Goal: Information Seeking & Learning: Learn about a topic

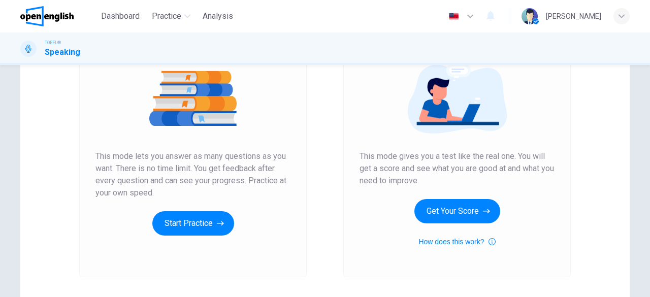
scroll to position [121, 0]
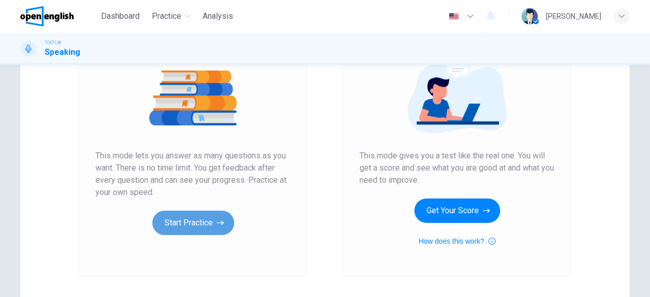
click at [205, 224] on button "Start Practice" at bounding box center [193, 223] width 82 height 24
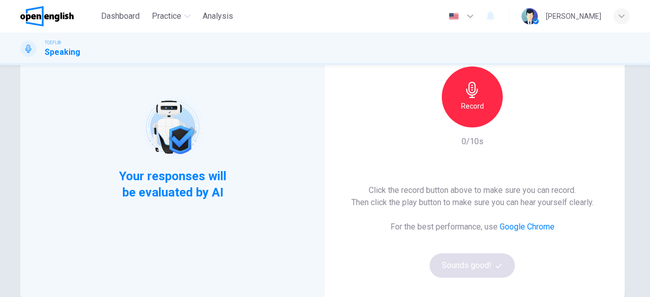
scroll to position [86, 0]
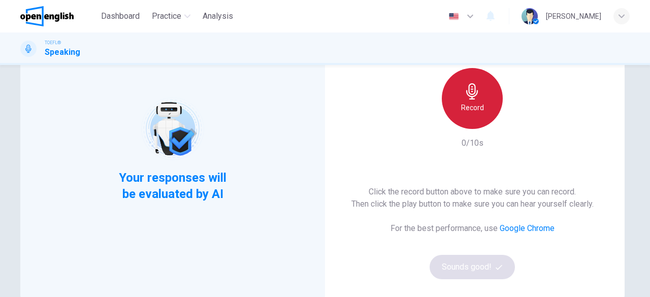
click at [465, 96] on icon "button" at bounding box center [472, 91] width 16 height 16
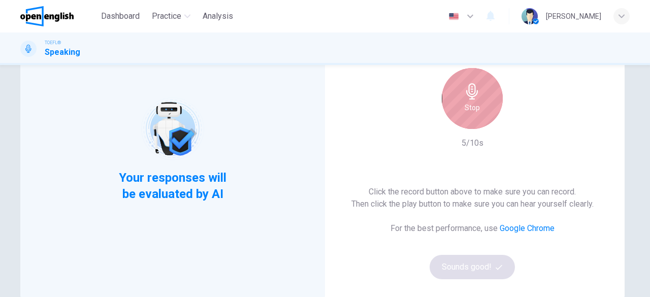
click at [470, 93] on icon "button" at bounding box center [472, 91] width 16 height 16
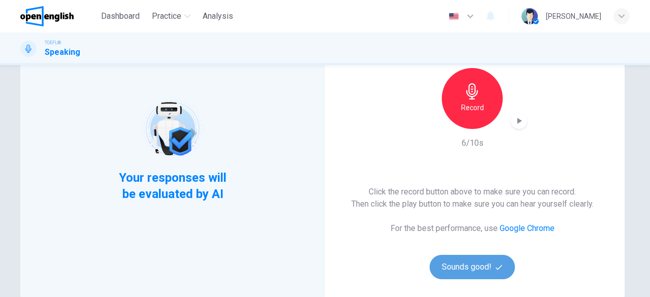
click at [475, 257] on button "Sounds good!" at bounding box center [472, 267] width 85 height 24
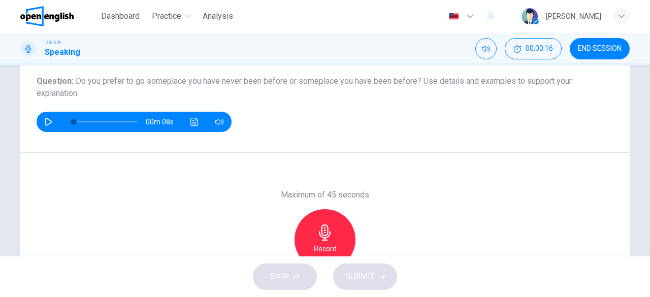
scroll to position [114, 0]
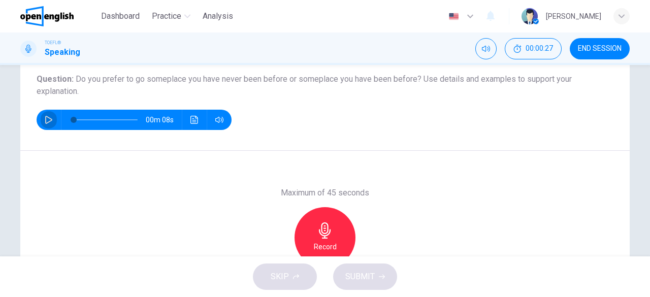
click at [52, 117] on button "button" at bounding box center [49, 120] width 16 height 20
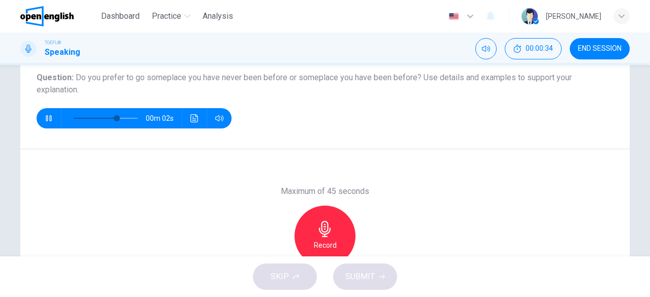
scroll to position [117, 0]
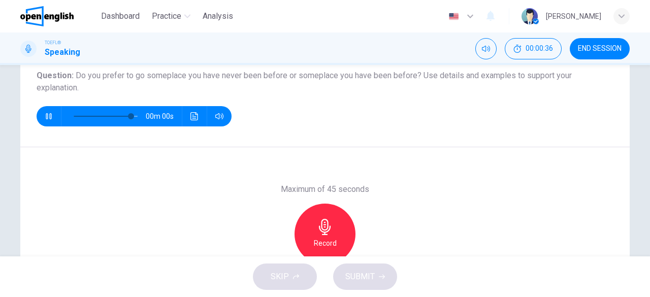
type input "*"
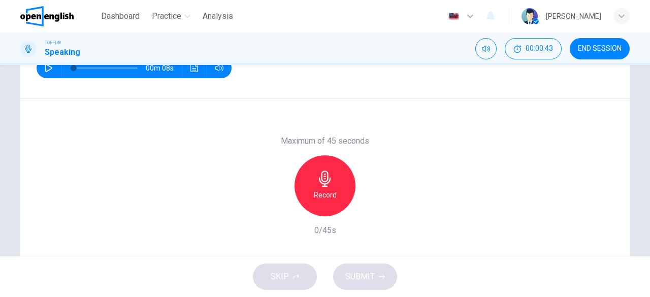
scroll to position [166, 0]
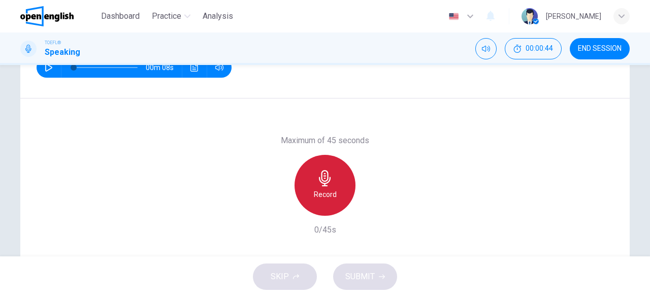
click at [327, 192] on h6 "Record" at bounding box center [325, 195] width 23 height 12
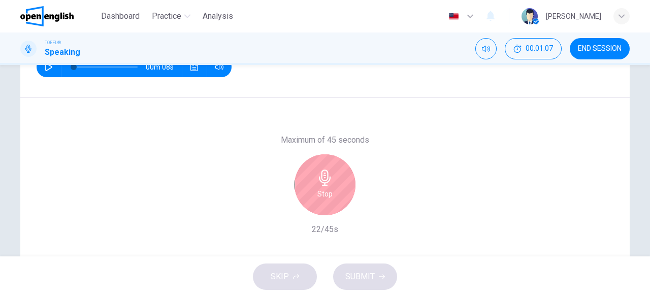
scroll to position [167, 0]
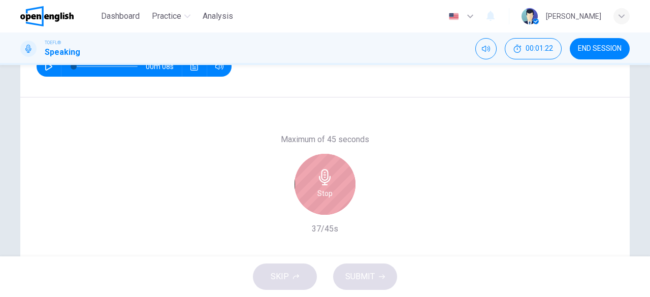
click at [327, 192] on h6 "Stop" at bounding box center [325, 194] width 15 height 12
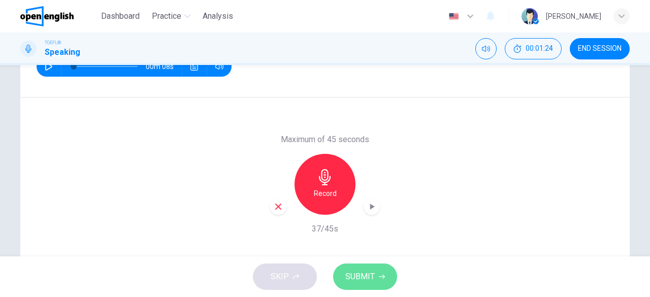
click at [381, 283] on button "SUBMIT" at bounding box center [365, 277] width 64 height 26
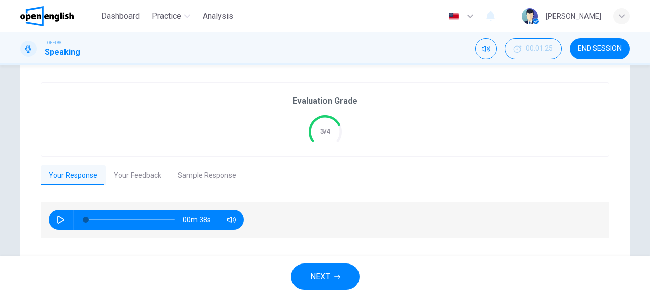
scroll to position [225, 0]
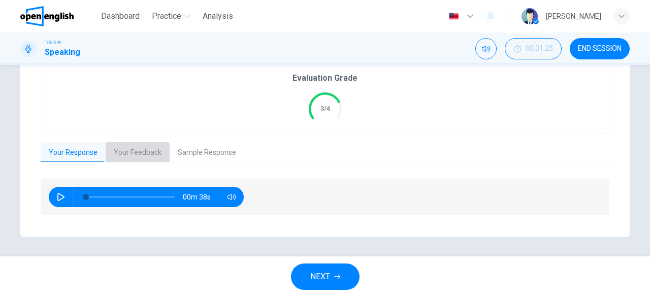
click at [131, 142] on button "Your Feedback" at bounding box center [138, 152] width 64 height 21
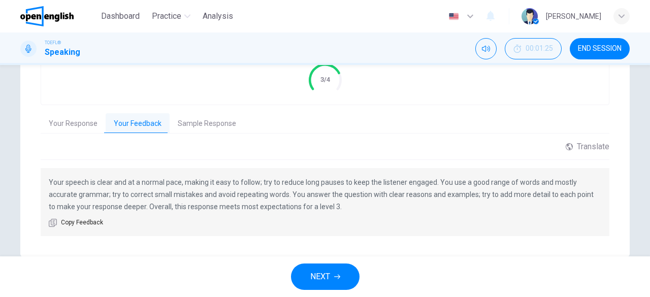
scroll to position [275, 0]
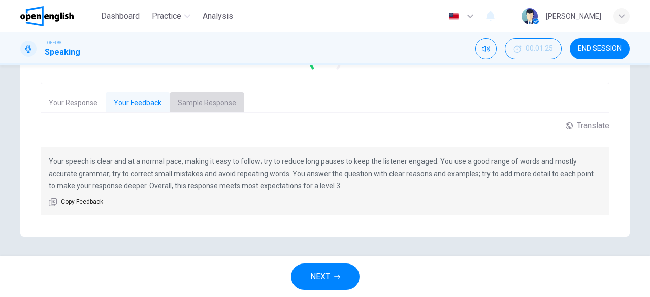
click at [189, 94] on button "Sample Response" at bounding box center [207, 102] width 75 height 21
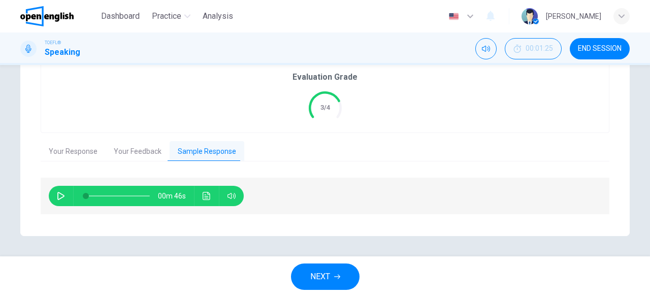
scroll to position [225, 0]
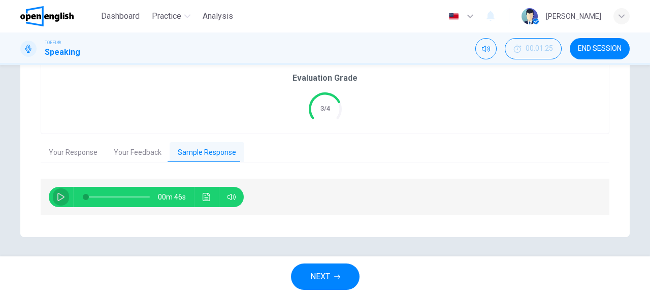
click at [66, 195] on button "button" at bounding box center [61, 197] width 16 height 20
type input "**"
type input "*"
click at [48, 158] on button "Your Response" at bounding box center [73, 152] width 65 height 21
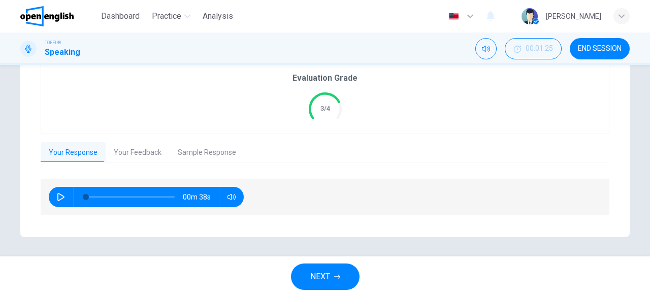
scroll to position [122, 0]
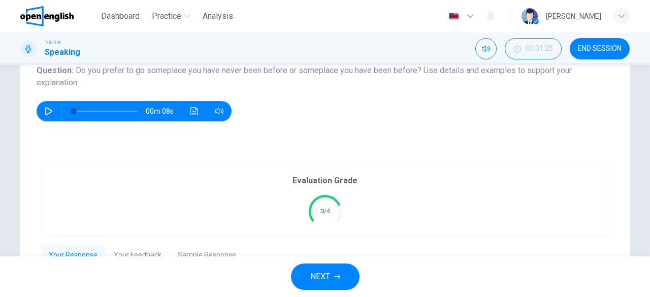
click at [355, 220] on div "Evaluation Grade 3/4" at bounding box center [325, 200] width 568 height 74
click at [305, 281] on button "NEXT" at bounding box center [325, 277] width 69 height 26
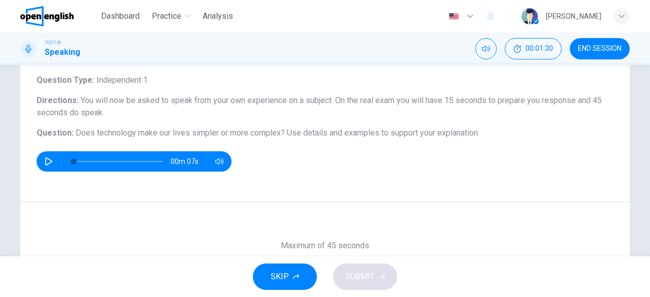
scroll to position [61, 0]
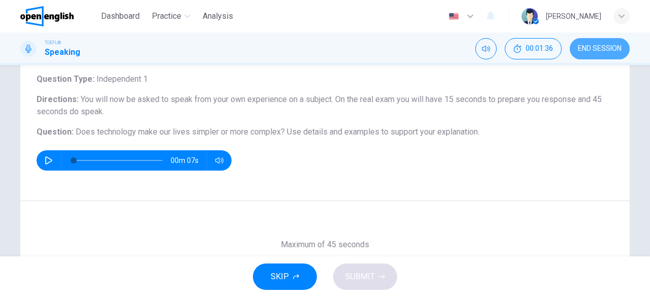
click at [598, 53] on button "END SESSION" at bounding box center [600, 48] width 60 height 21
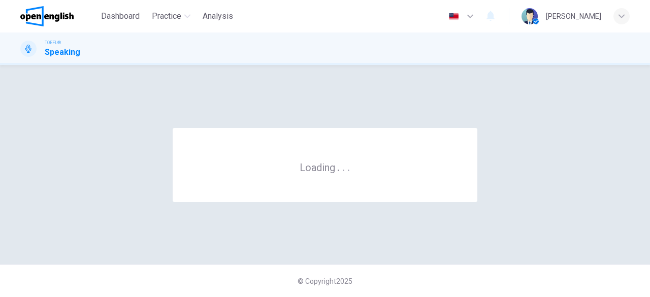
scroll to position [0, 0]
